Goal: Obtain resource: Obtain resource

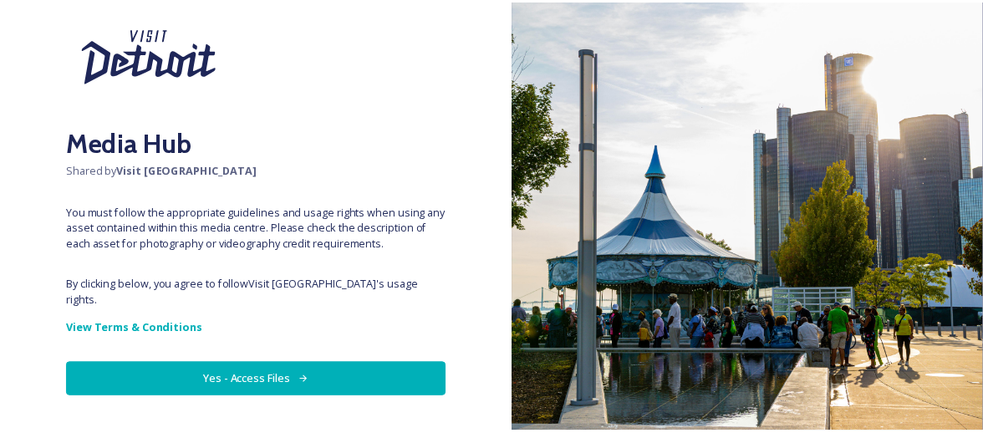
scroll to position [98, 0]
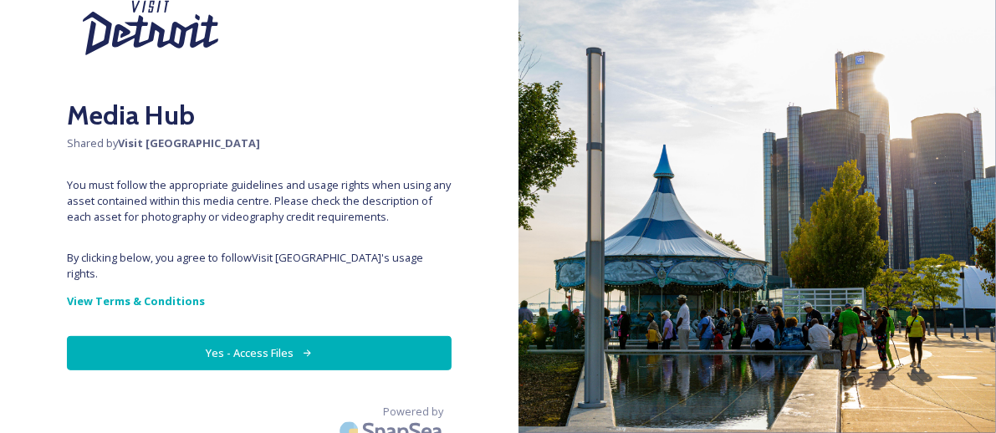
click at [240, 336] on button "Yes - Access Files" at bounding box center [259, 353] width 385 height 34
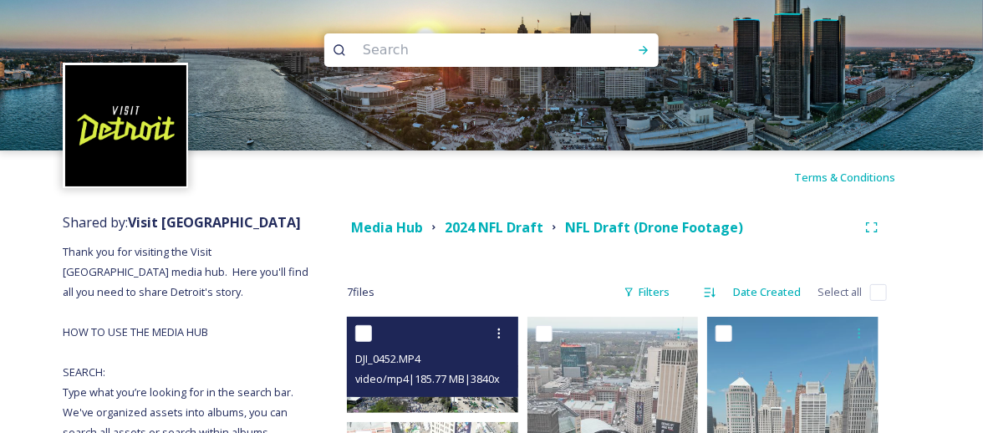
click at [364, 329] on input "checkbox" at bounding box center [363, 333] width 17 height 17
checkbox input "true"
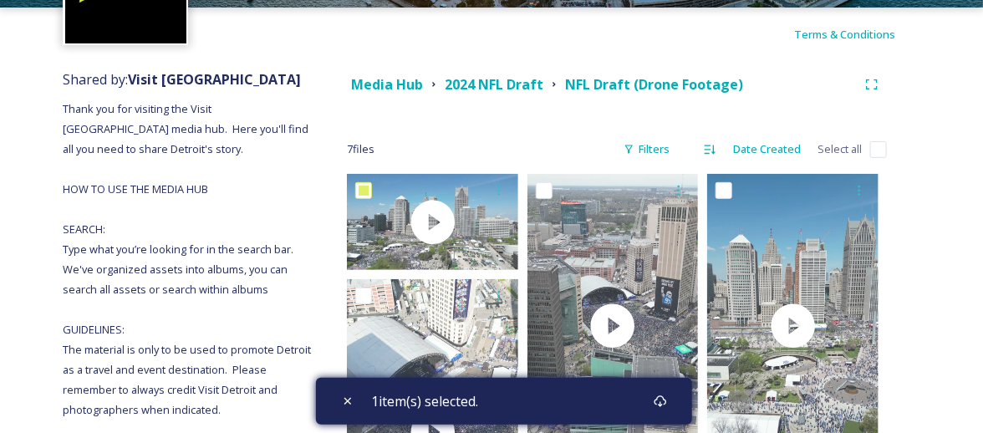
scroll to position [139, 0]
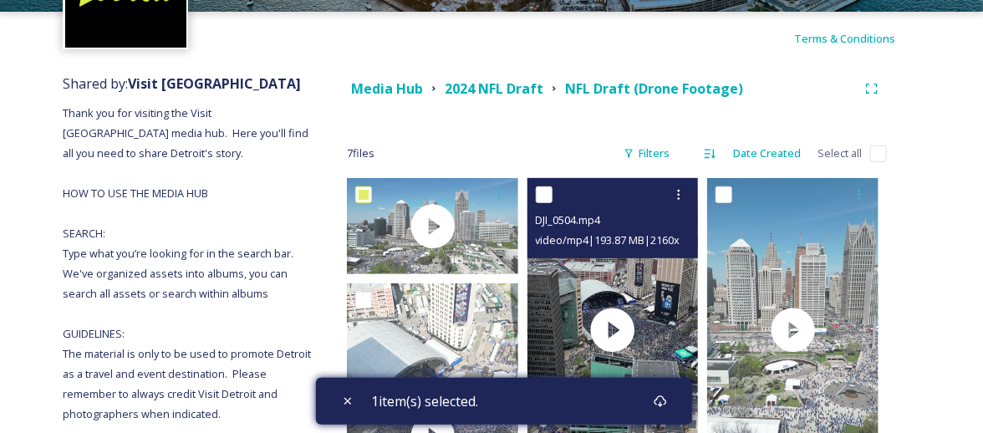
click at [538, 192] on input "checkbox" at bounding box center [544, 194] width 17 height 17
checkbox input "true"
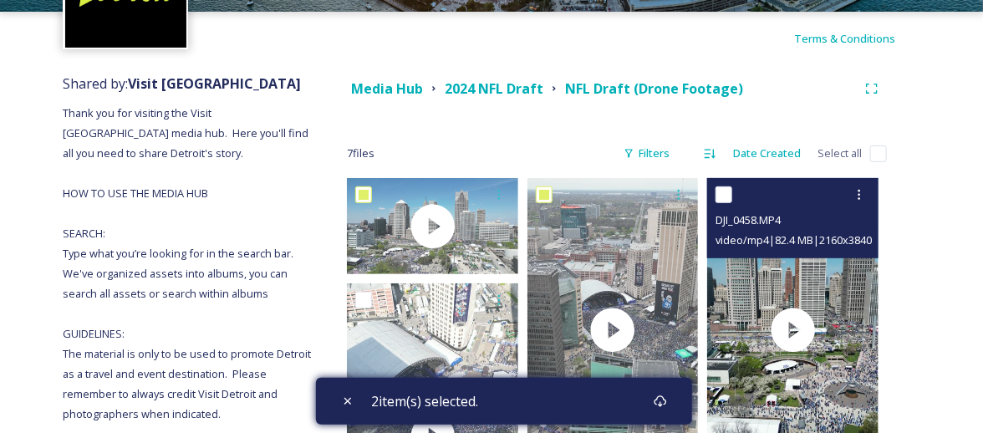
click at [724, 189] on input "checkbox" at bounding box center [724, 194] width 17 height 17
checkbox input "true"
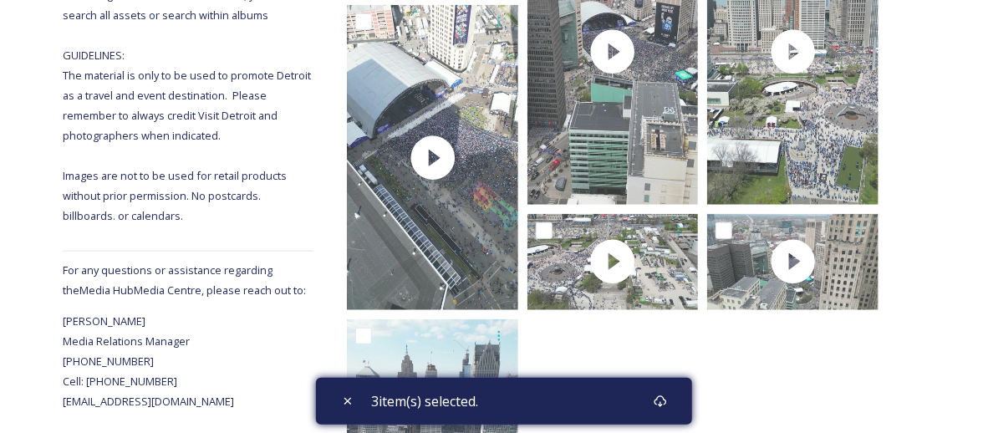
scroll to position [35, 0]
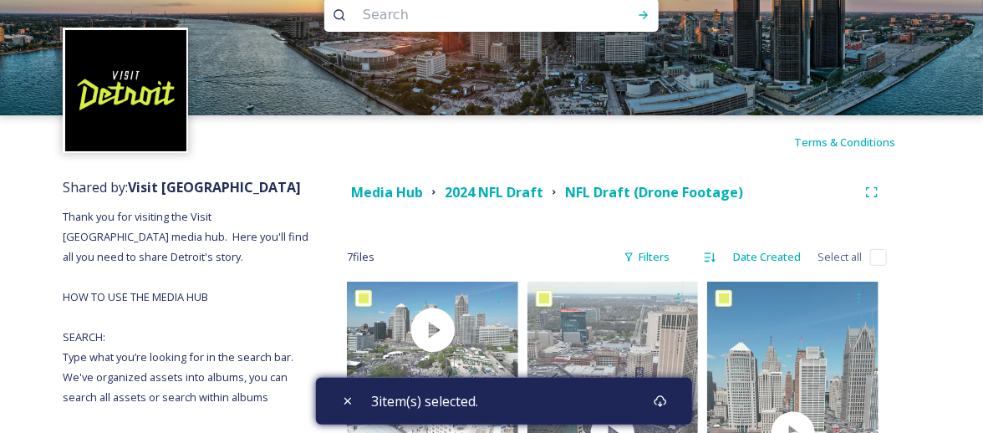
click at [538, 140] on div "Terms & Conditions" at bounding box center [491, 142] width 983 height 54
